Goal: Task Accomplishment & Management: Complete application form

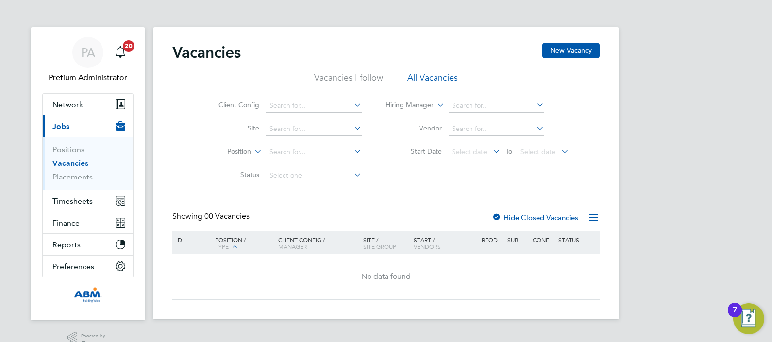
click at [594, 41] on div "Vacancies New Vacancy Vacancies I follow All Vacancies Client Config Site Posit…" at bounding box center [386, 173] width 466 height 292
click at [587, 47] on button "New Vacancy" at bounding box center [570, 51] width 57 height 16
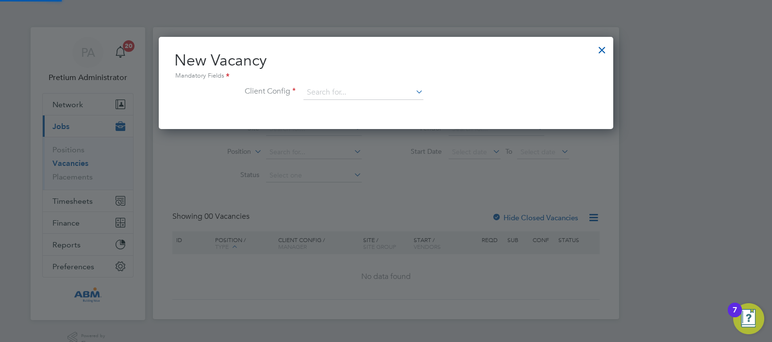
scroll to position [92, 455]
click at [342, 87] on input at bounding box center [363, 92] width 120 height 15
click at [351, 107] on li "Abm Facility Services - Amazon" at bounding box center [363, 106] width 120 height 13
type input "Abm Facility Services - Amazon"
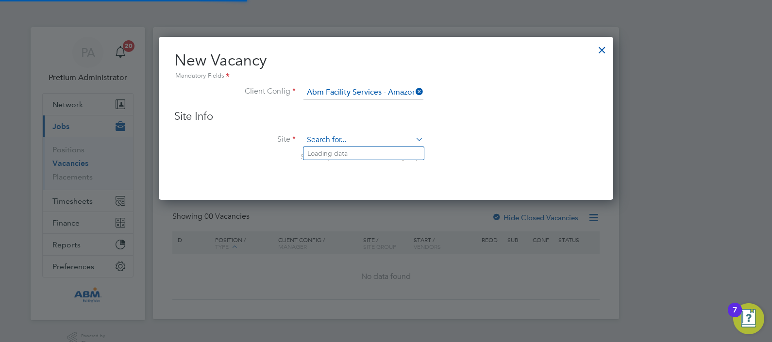
click at [344, 144] on input at bounding box center [363, 140] width 120 height 15
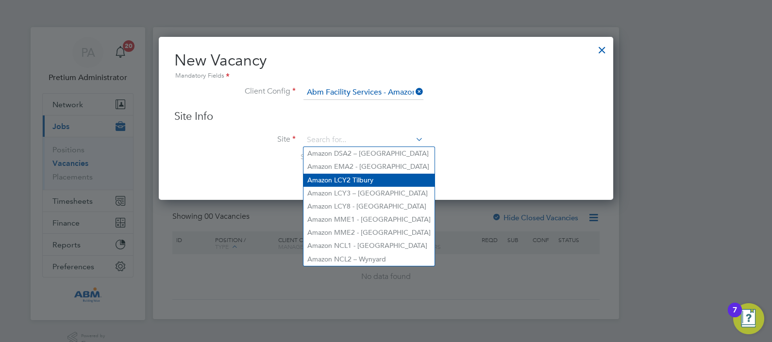
click at [366, 180] on li "Amazon LCY2 Tilbury" at bounding box center [368, 180] width 131 height 13
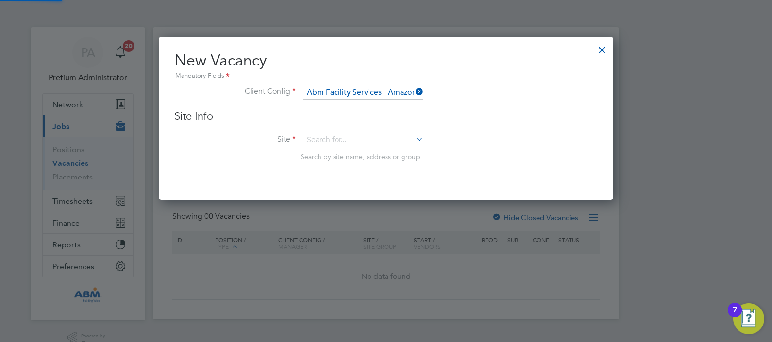
type input "Amazon LCY2 Tilbury"
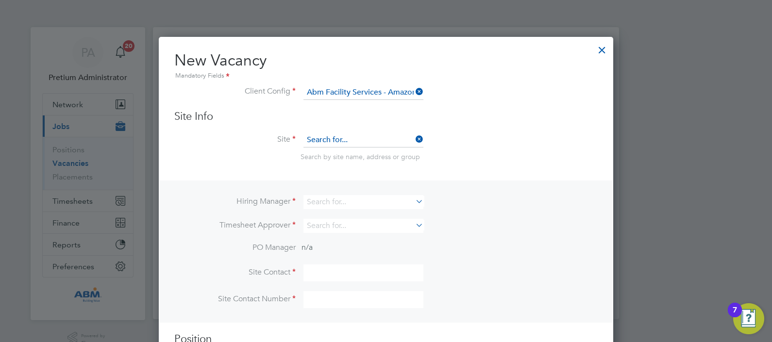
click at [352, 137] on input at bounding box center [363, 140] width 120 height 15
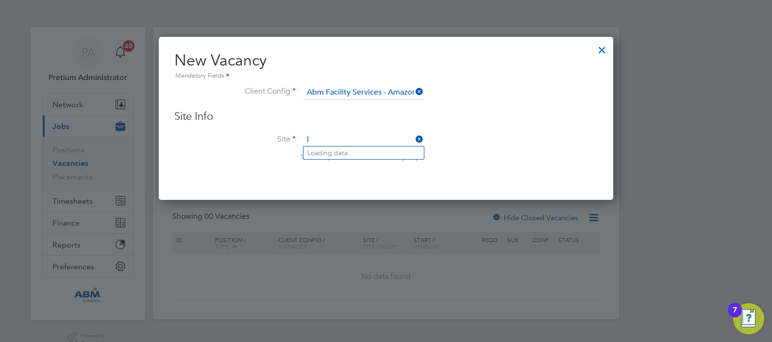
scroll to position [163, 455]
click at [384, 153] on li "Amazon LCY2 Tilbury" at bounding box center [363, 153] width 120 height 13
type input "Amazon LCY2 Tilbury"
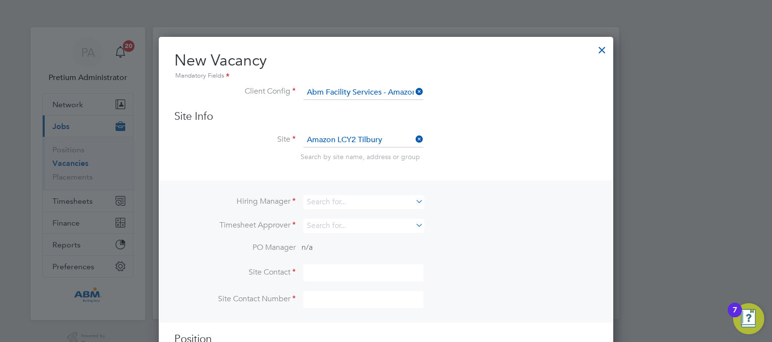
scroll to position [362, 455]
click at [356, 200] on input at bounding box center [363, 202] width 120 height 14
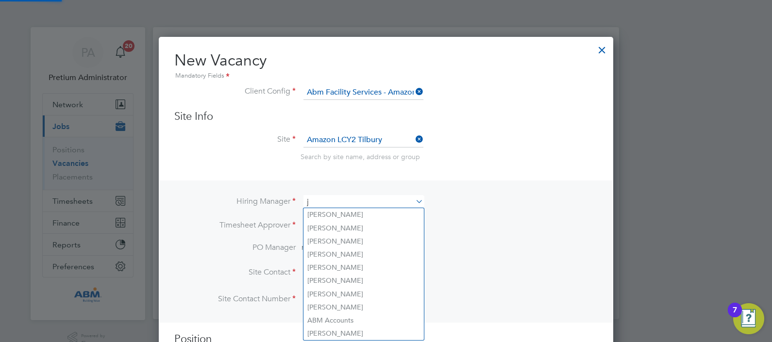
scroll to position [362, 455]
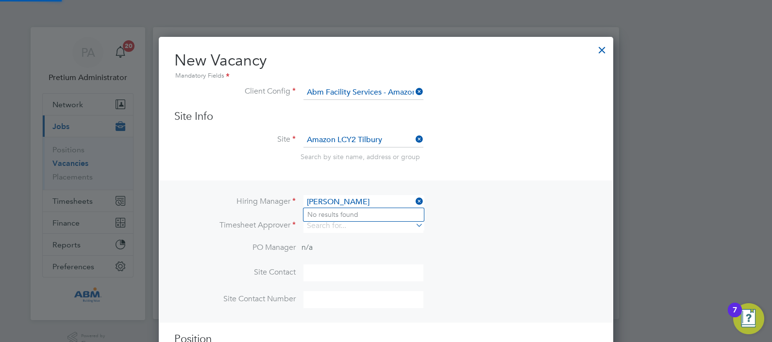
type input "[PERSON_NAME]"
click at [607, 51] on div at bounding box center [601, 47] width 17 height 17
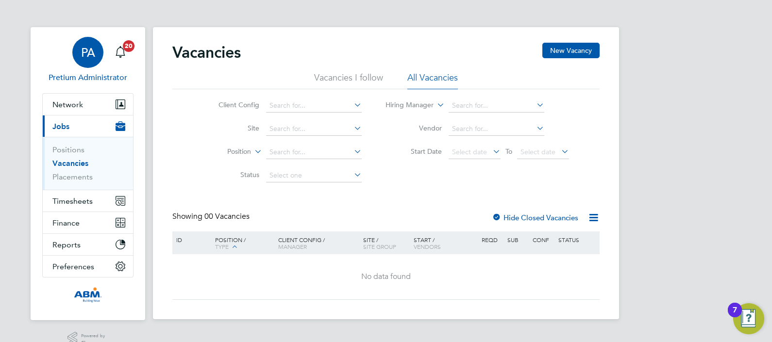
click at [86, 49] on span "PA" at bounding box center [88, 52] width 14 height 13
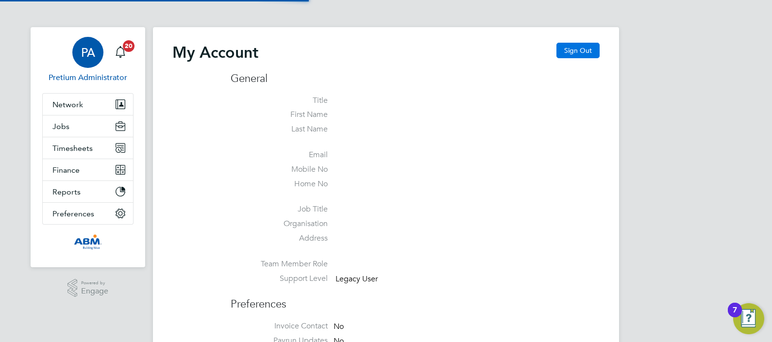
type input "ABM@pretiumresourcing.co.uk"
click at [575, 49] on button "Sign Out" at bounding box center [577, 51] width 43 height 16
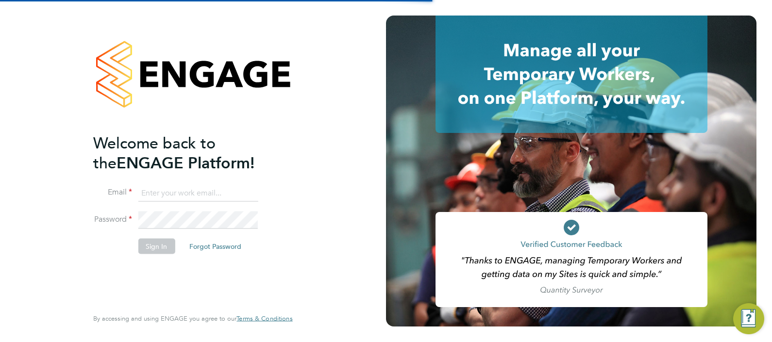
type input "ABM@pretiumresourcing.co.uk"
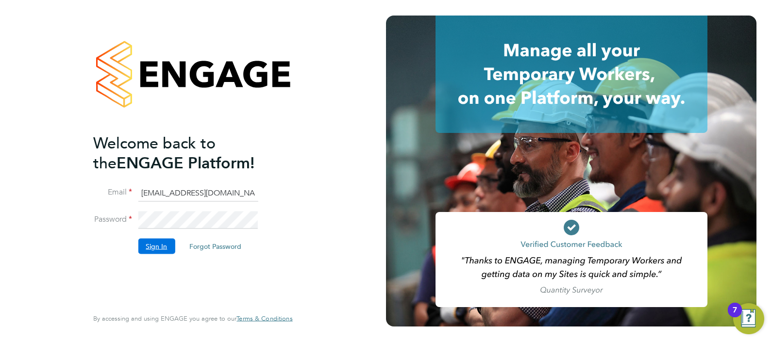
click at [164, 251] on button "Sign In" at bounding box center [156, 246] width 37 height 16
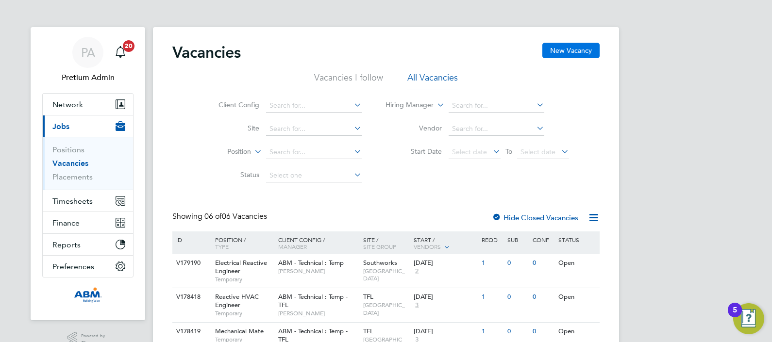
click at [577, 50] on button "New Vacancy" at bounding box center [570, 51] width 57 height 16
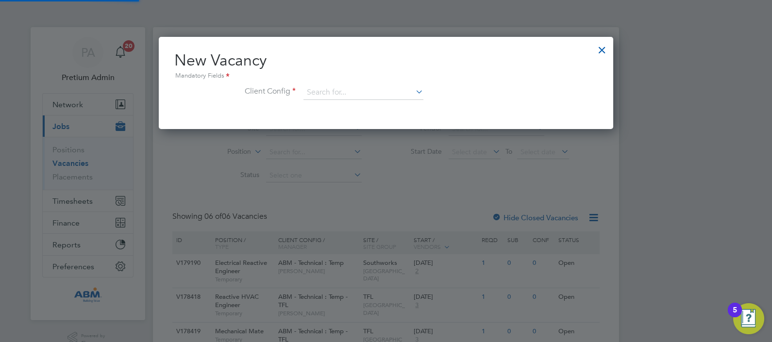
scroll to position [92, 455]
click at [321, 89] on input at bounding box center [363, 92] width 120 height 15
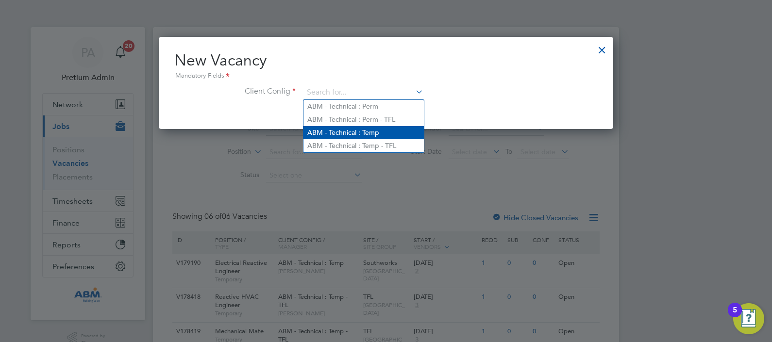
click at [363, 132] on li "ABM - Technical : Temp" at bounding box center [363, 132] width 120 height 13
type input "ABM - Technical : Temp"
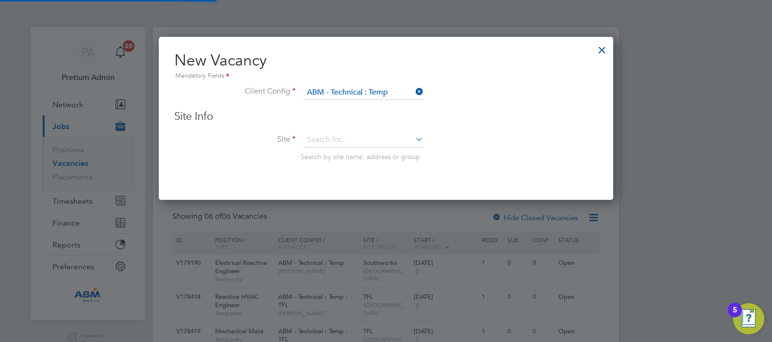
scroll to position [163, 455]
click at [355, 146] on input at bounding box center [363, 140] width 120 height 15
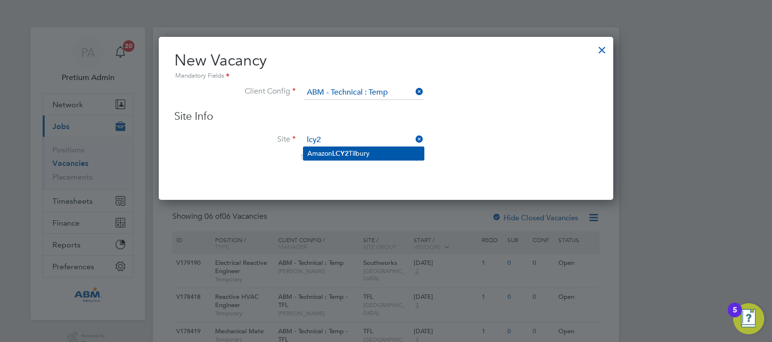
click at [363, 153] on li "Amazon LCY2 Tilbury" at bounding box center [363, 153] width 120 height 13
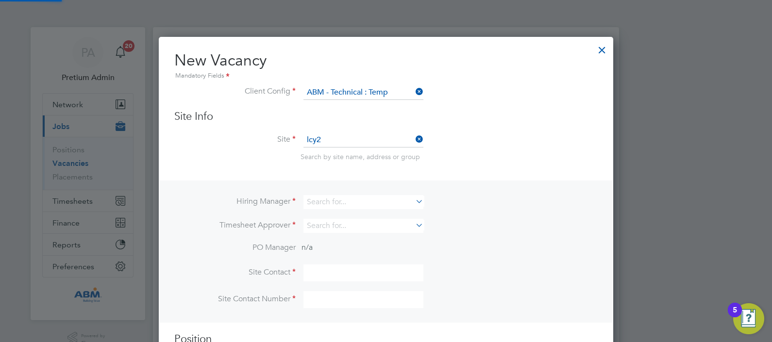
type input "Amazon LCY2 Tilbury"
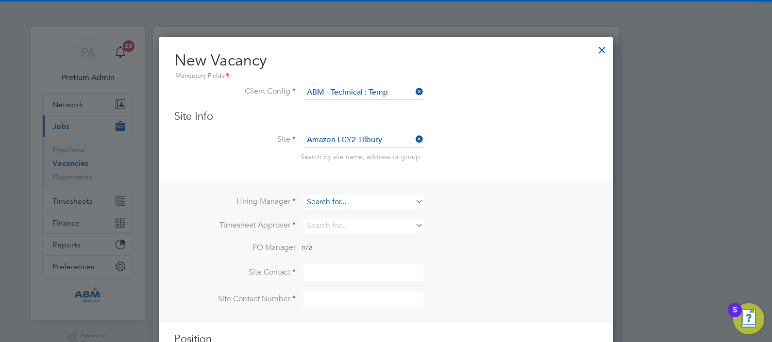
click at [363, 201] on input at bounding box center [363, 202] width 120 height 14
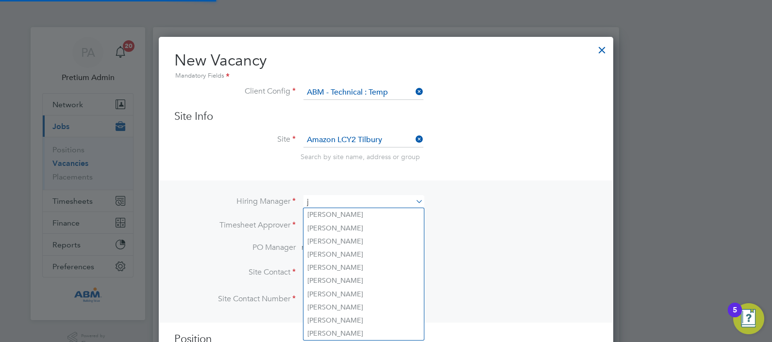
scroll to position [362, 455]
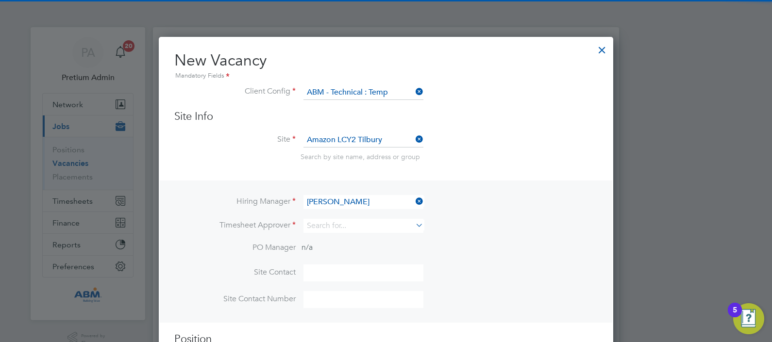
click at [359, 212] on li "[PERSON_NAME]" at bounding box center [363, 214] width 120 height 13
type input "[PERSON_NAME]"
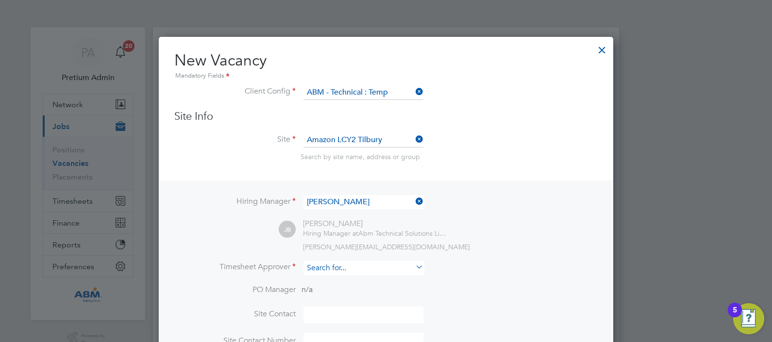
click at [345, 268] on input at bounding box center [363, 268] width 120 height 14
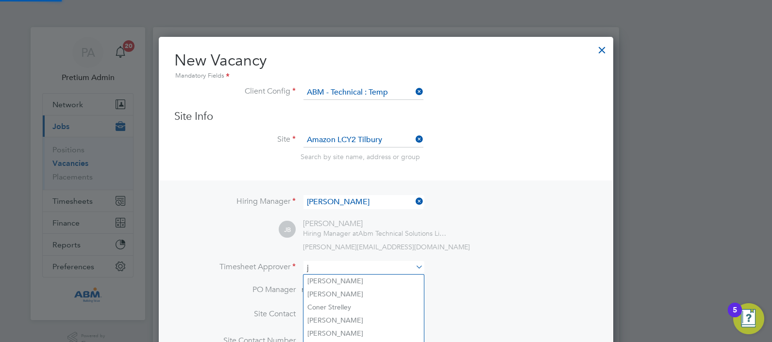
scroll to position [4, 5]
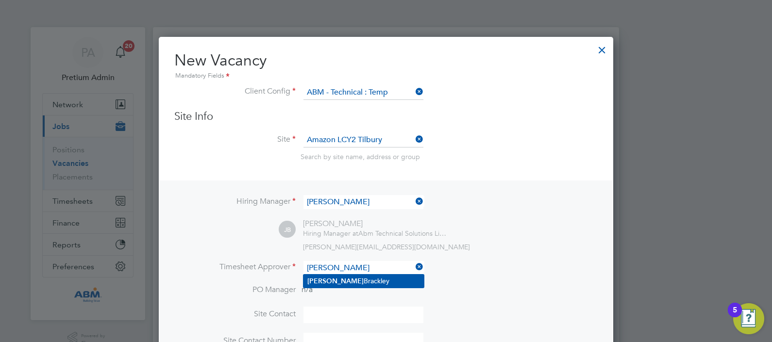
click at [351, 281] on li "[PERSON_NAME]" at bounding box center [363, 281] width 120 height 13
type input "[PERSON_NAME]"
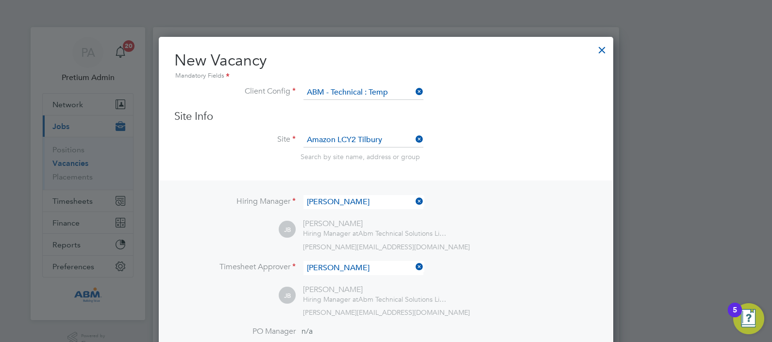
scroll to position [167, 0]
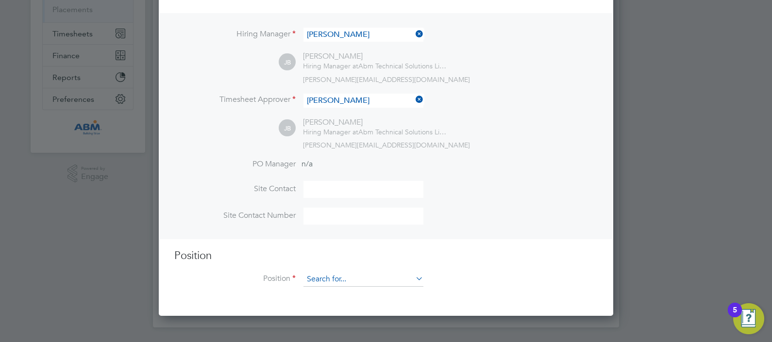
click at [353, 284] on input at bounding box center [363, 279] width 120 height 15
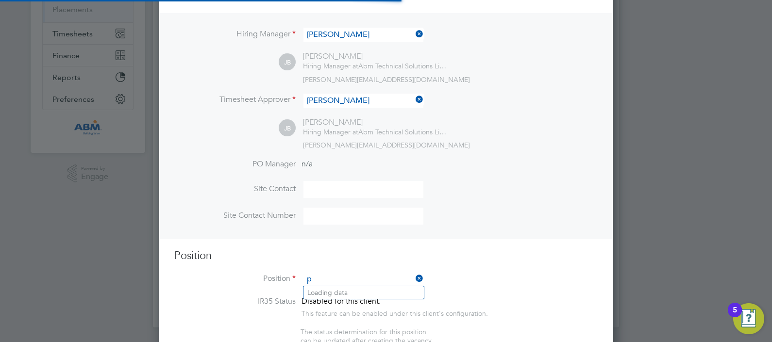
scroll to position [1394, 455]
type input "p"
type input "d"
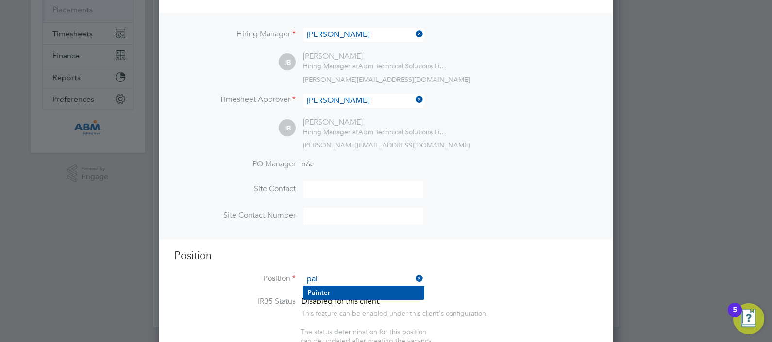
click at [356, 294] on li "Pai nter" at bounding box center [363, 292] width 120 height 13
type input "Painter"
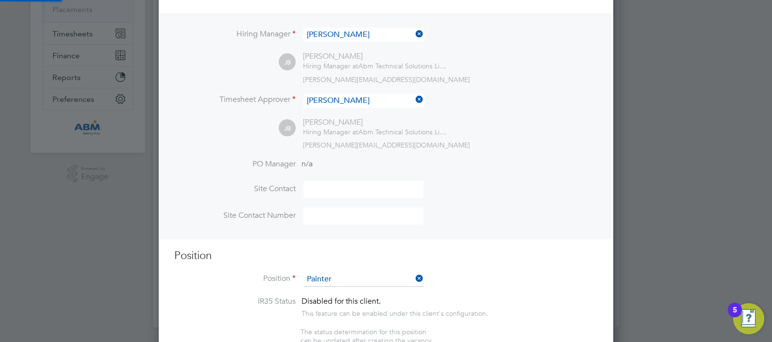
type textarea "**MUST be a good communicator** and physically fit Must have own PPE CSCS card …"
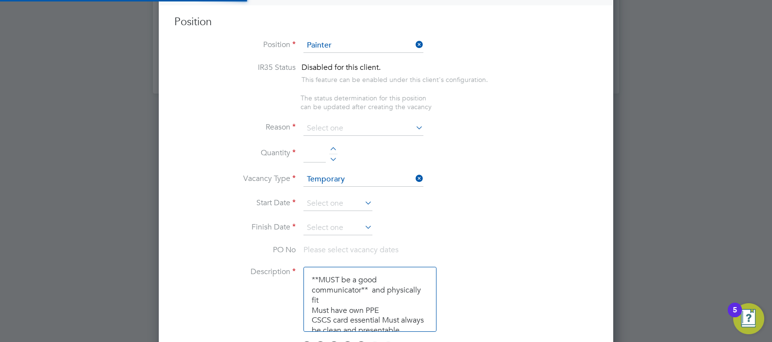
scroll to position [0, 0]
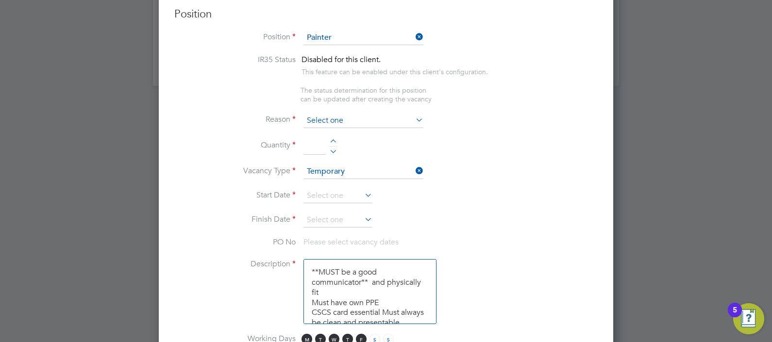
click at [332, 117] on input at bounding box center [363, 121] width 120 height 15
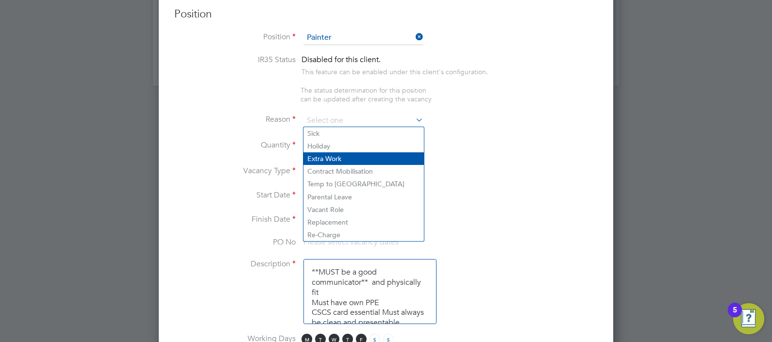
click at [335, 162] on li "Extra Work" at bounding box center [363, 158] width 120 height 13
type input "Extra Work"
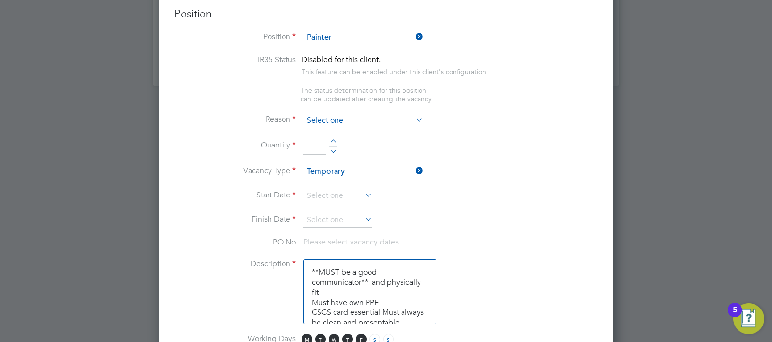
click at [338, 121] on input at bounding box center [363, 121] width 120 height 15
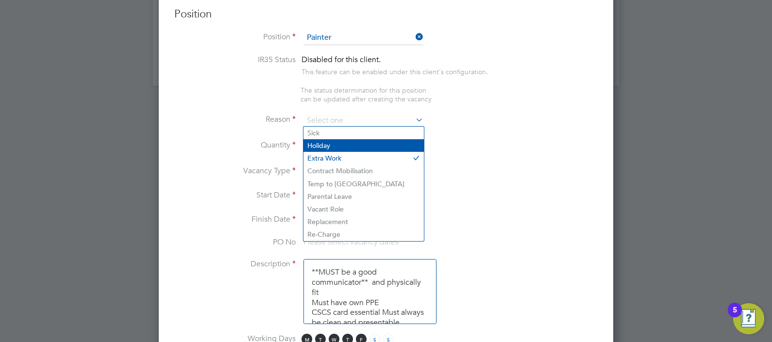
click at [337, 145] on li "Holiday" at bounding box center [363, 145] width 120 height 13
type input "Holiday"
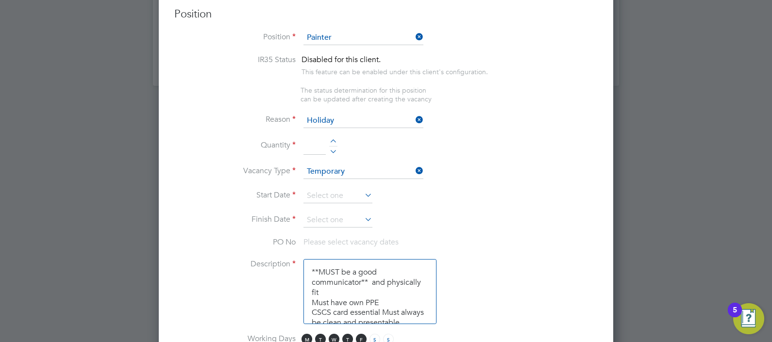
click at [318, 143] on input at bounding box center [314, 146] width 22 height 17
type input "2"
click at [485, 165] on li "Vacancy Type Temporary" at bounding box center [385, 177] width 423 height 24
click at [328, 189] on input at bounding box center [337, 196] width 69 height 15
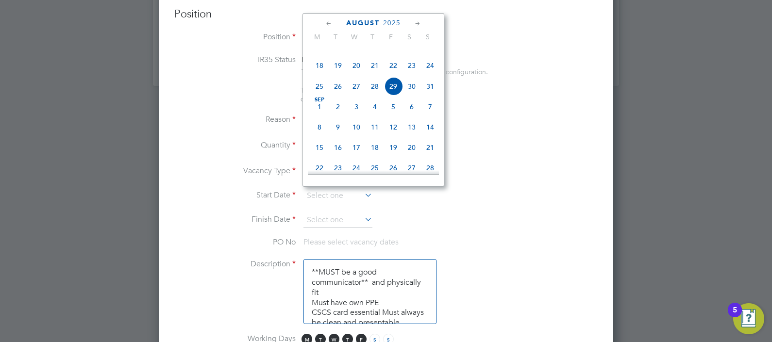
click at [320, 116] on span "[DATE]" at bounding box center [319, 107] width 18 height 18
type input "[DATE]"
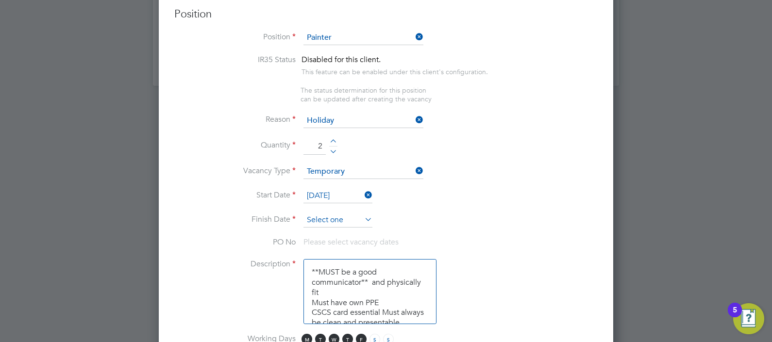
click at [322, 217] on input at bounding box center [337, 220] width 69 height 15
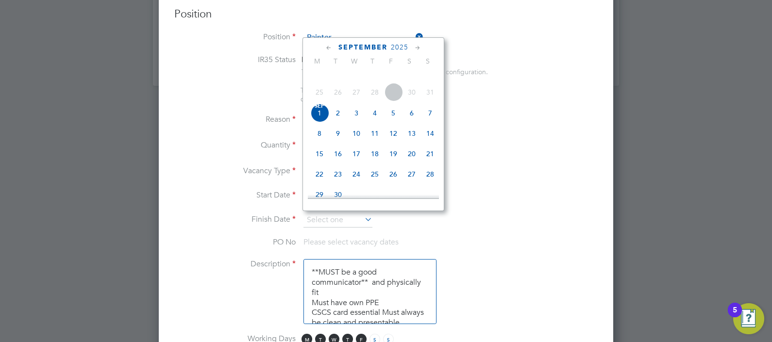
click at [396, 183] on span "26" at bounding box center [393, 174] width 18 height 18
type input "[DATE]"
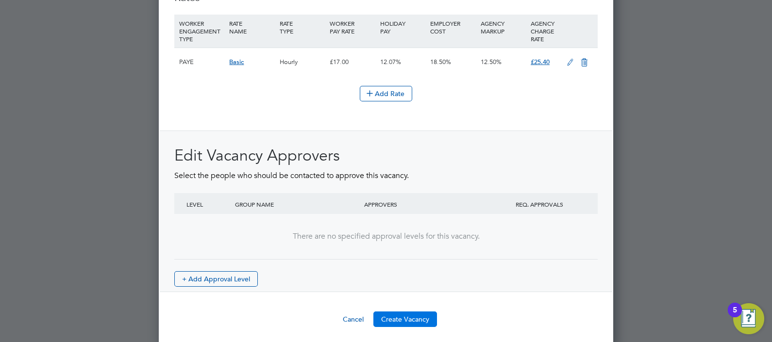
click at [412, 315] on button "Create Vacancy" at bounding box center [405, 320] width 64 height 16
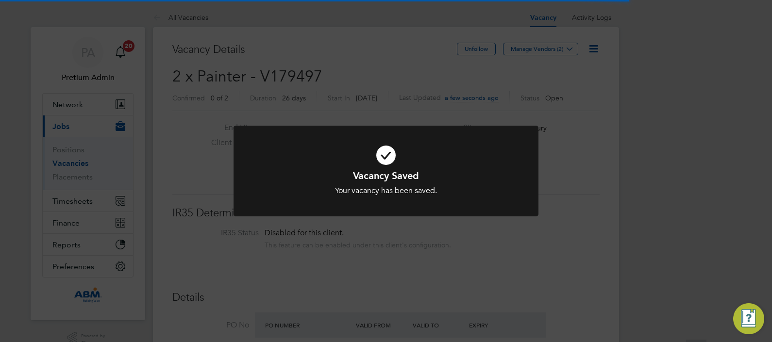
click at [494, 79] on div "Vacancy Saved Your vacancy has been saved. Cancel Okay" at bounding box center [386, 171] width 772 height 342
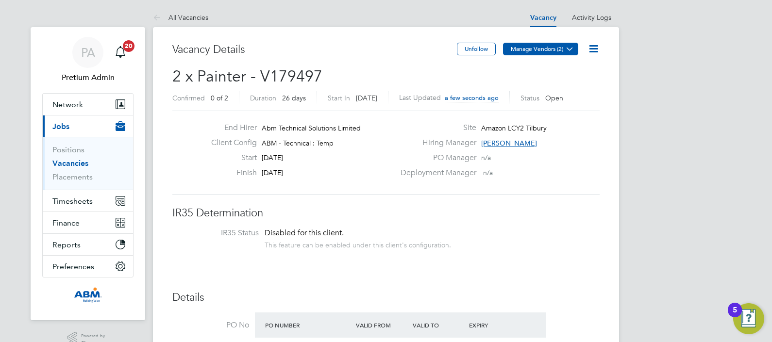
click at [534, 51] on button "Manage Vendors (2)" at bounding box center [540, 49] width 75 height 13
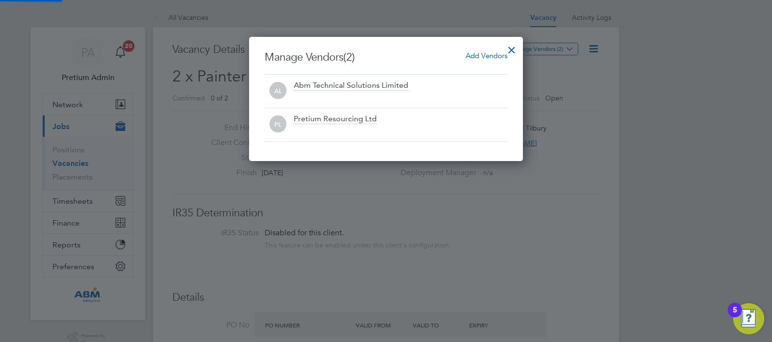
click at [493, 56] on span "Add Vendors" at bounding box center [486, 55] width 42 height 9
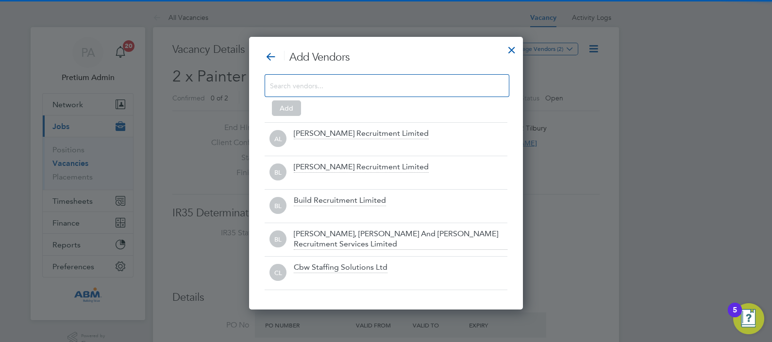
click at [396, 81] on input at bounding box center [379, 85] width 218 height 13
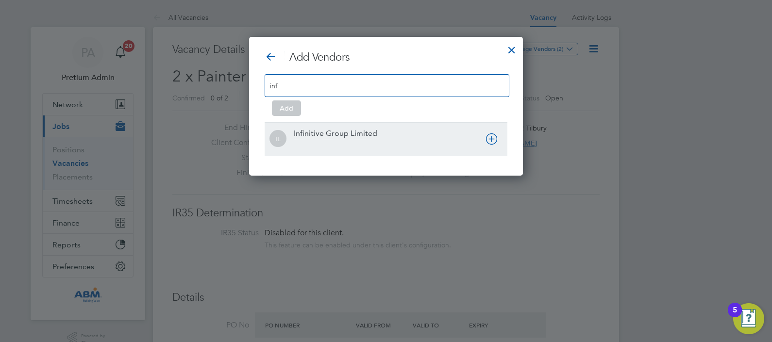
type input "inf"
click at [338, 147] on div at bounding box center [401, 146] width 214 height 10
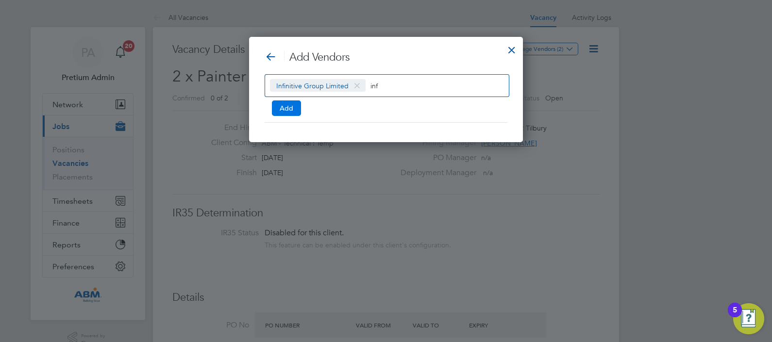
click at [281, 107] on button "Add" at bounding box center [286, 108] width 29 height 16
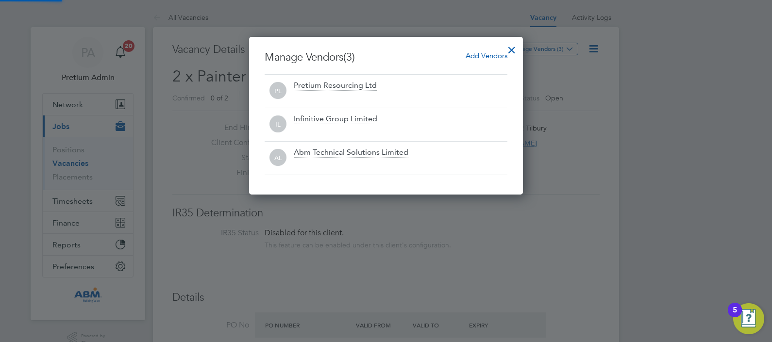
click at [513, 49] on div at bounding box center [511, 47] width 17 height 17
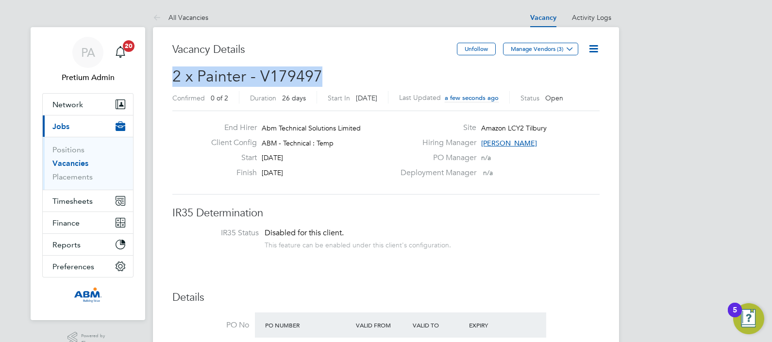
drag, startPoint x: 323, startPoint y: 73, endPoint x: 168, endPoint y: 75, distance: 154.3
copy span "2 x Painter - V179497"
